Goal: Communication & Community: Answer question/provide support

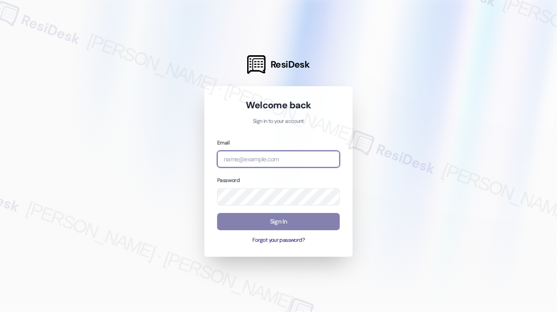
click at [267, 162] on input "email" at bounding box center [278, 159] width 123 height 17
type input "automated-surveys-park_properties-[PERSON_NAME].roles@park_[DOMAIN_NAME]"
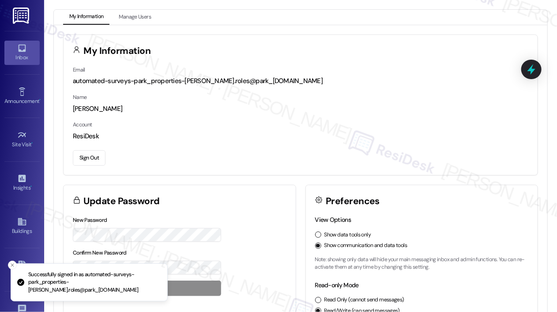
click at [12, 48] on link "Inbox" at bounding box center [21, 53] width 35 height 24
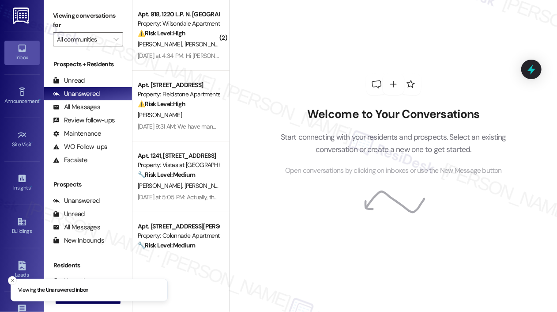
click at [291, 47] on div "Welcome to Your Conversations Start connecting with your residents and prospect…" at bounding box center [393, 125] width 265 height 250
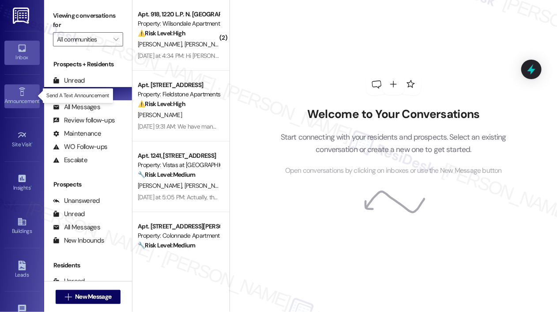
click at [22, 94] on icon at bounding box center [22, 92] width 10 height 10
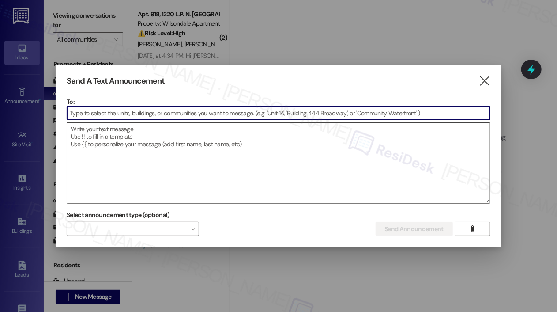
click at [129, 136] on textarea at bounding box center [278, 163] width 423 height 80
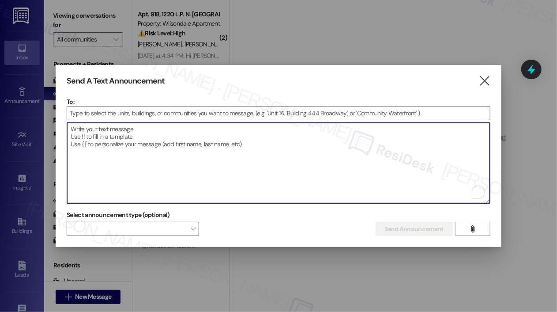
paste textarea "Hi {{first_name}}, Please note that the Fieldstone Apartments leasing office wi…"
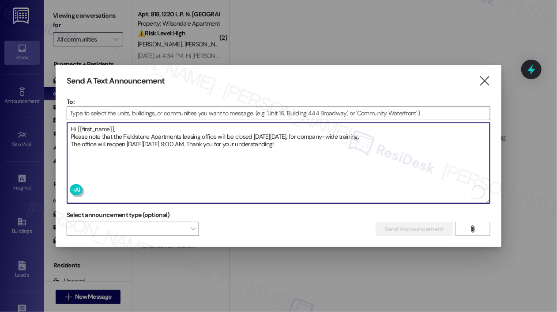
type textarea "Hi {{first_name}}, Please note that the Fieldstone Apartments leasing office wi…"
click at [175, 112] on input at bounding box center [278, 112] width 423 height 13
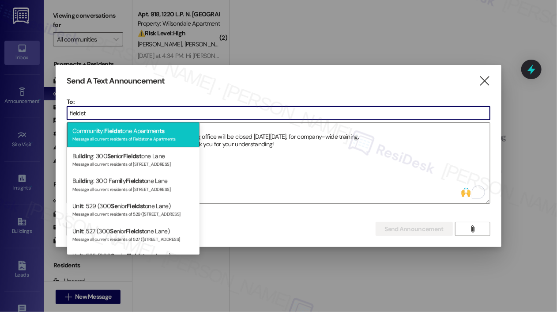
type input "fieldst"
click at [164, 132] on span "ts" at bounding box center [161, 131] width 5 height 8
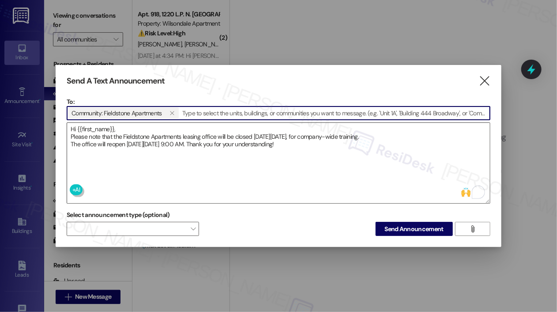
click at [360, 147] on textarea "Hi {{first_name}}, Please note that the Fieldstone Apartments leasing office wi…" at bounding box center [278, 163] width 423 height 80
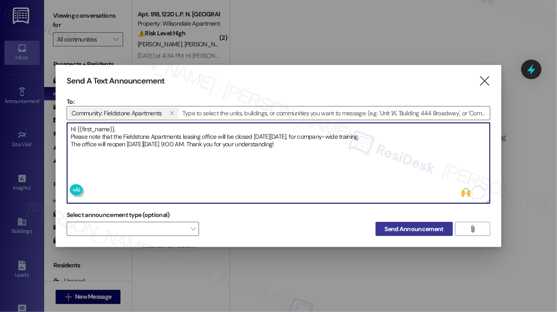
click at [402, 228] on span "Send Announcement" at bounding box center [414, 228] width 59 height 9
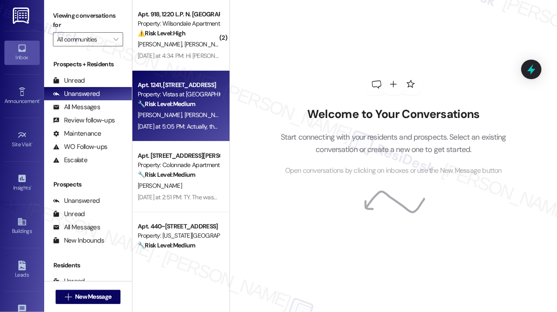
click at [156, 97] on div "Property: Vistas at [GEOGRAPHIC_DATA]" at bounding box center [179, 94] width 82 height 9
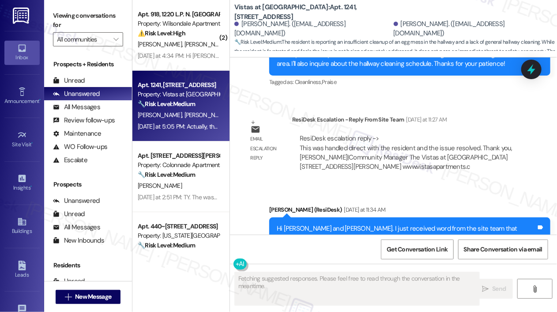
scroll to position [10835, 0]
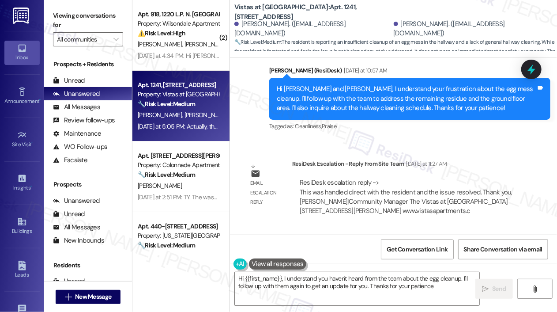
type textarea "Hi {{first_name}}, I understand you haven't heard from the team about the egg c…"
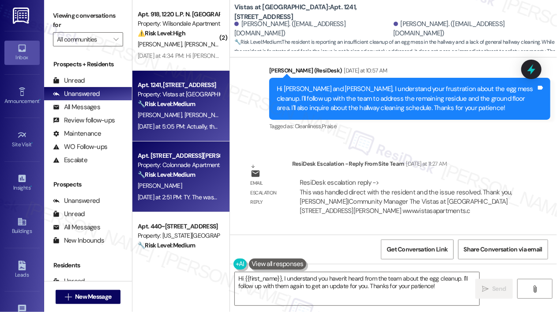
click at [185, 167] on div "Property: Colonnade Apartments" at bounding box center [179, 164] width 82 height 9
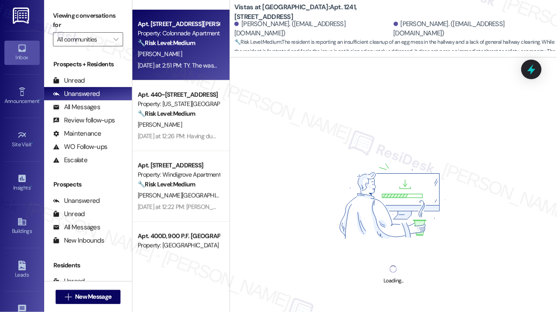
scroll to position [132, 0]
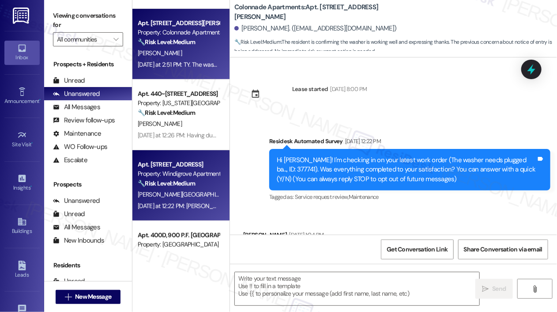
type textarea "Fetching suggested responses. Please feel free to read through the conversation…"
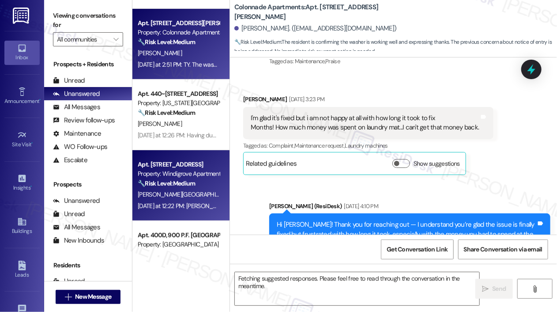
click at [191, 185] on strong "🔧 Risk Level: Medium" at bounding box center [166, 183] width 57 height 8
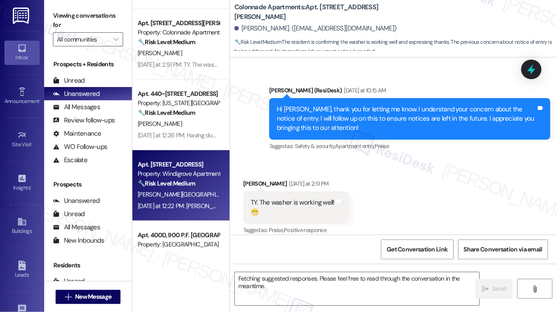
scroll to position [802, 0]
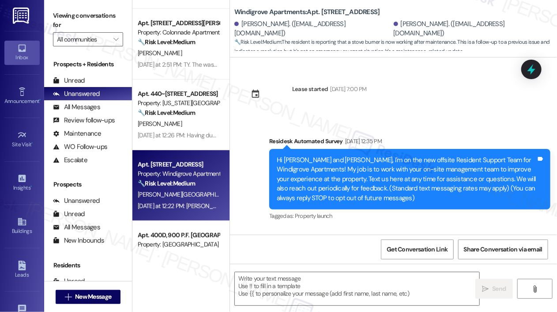
type textarea "Fetching suggested responses. Please feel free to read through the conversation…"
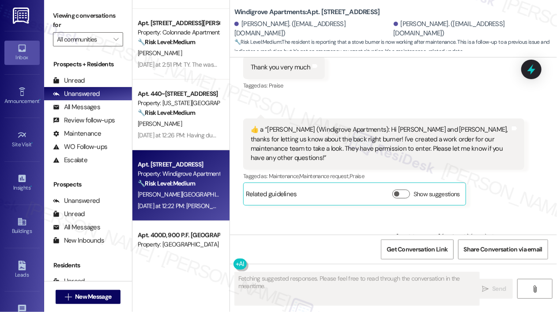
scroll to position [7329, 0]
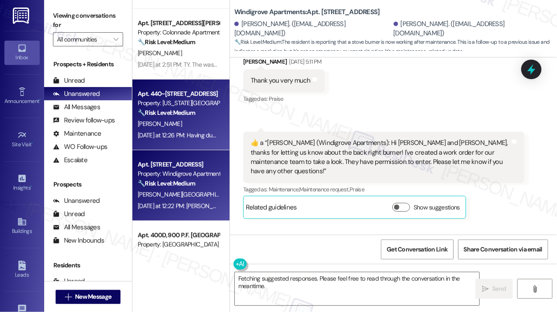
click at [180, 116] on strong "🔧 Risk Level: Medium" at bounding box center [166, 113] width 57 height 8
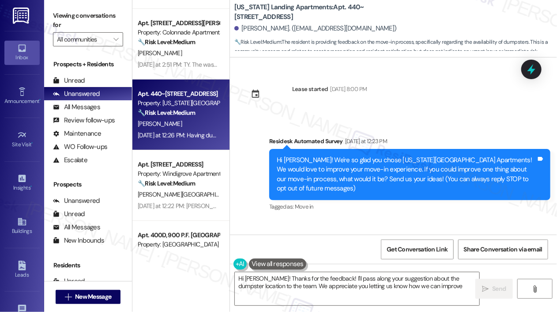
type textarea "Hi [PERSON_NAME]! Thanks for the feedback! I'll pass along your suggestion abou…"
